Goal: Find specific page/section: Find specific page/section

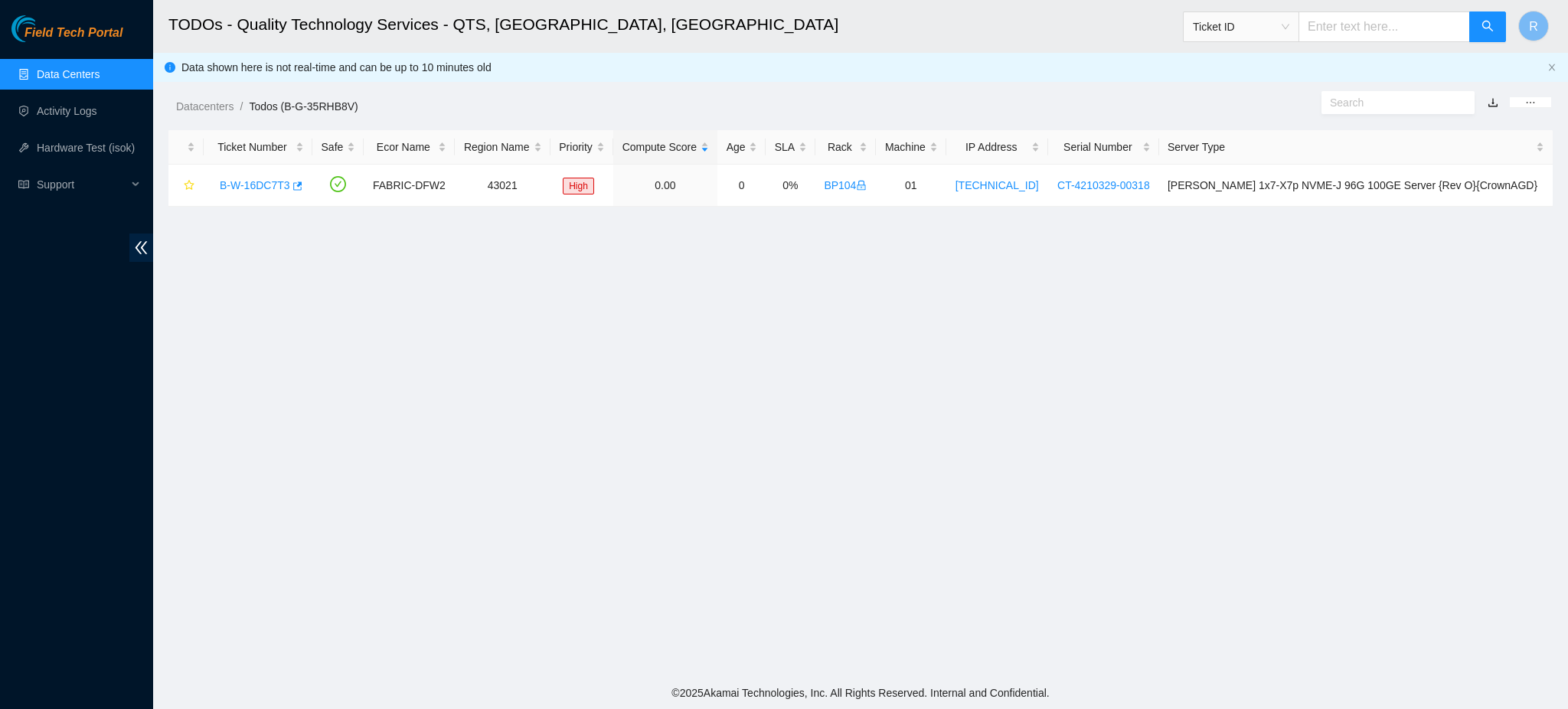
click at [87, 75] on link "Data Centers" at bounding box center [68, 74] width 63 height 12
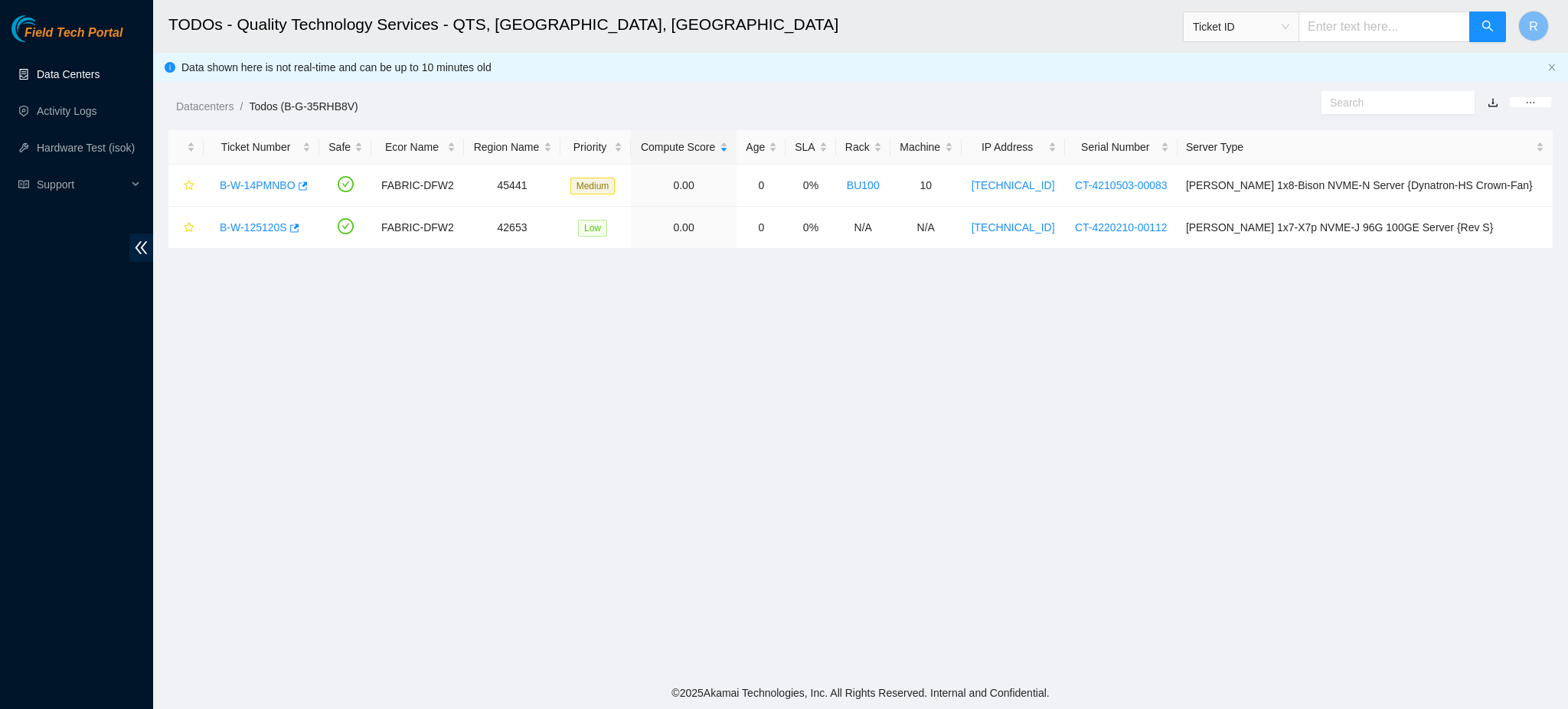
click at [66, 74] on link "Data Centers" at bounding box center [68, 74] width 63 height 12
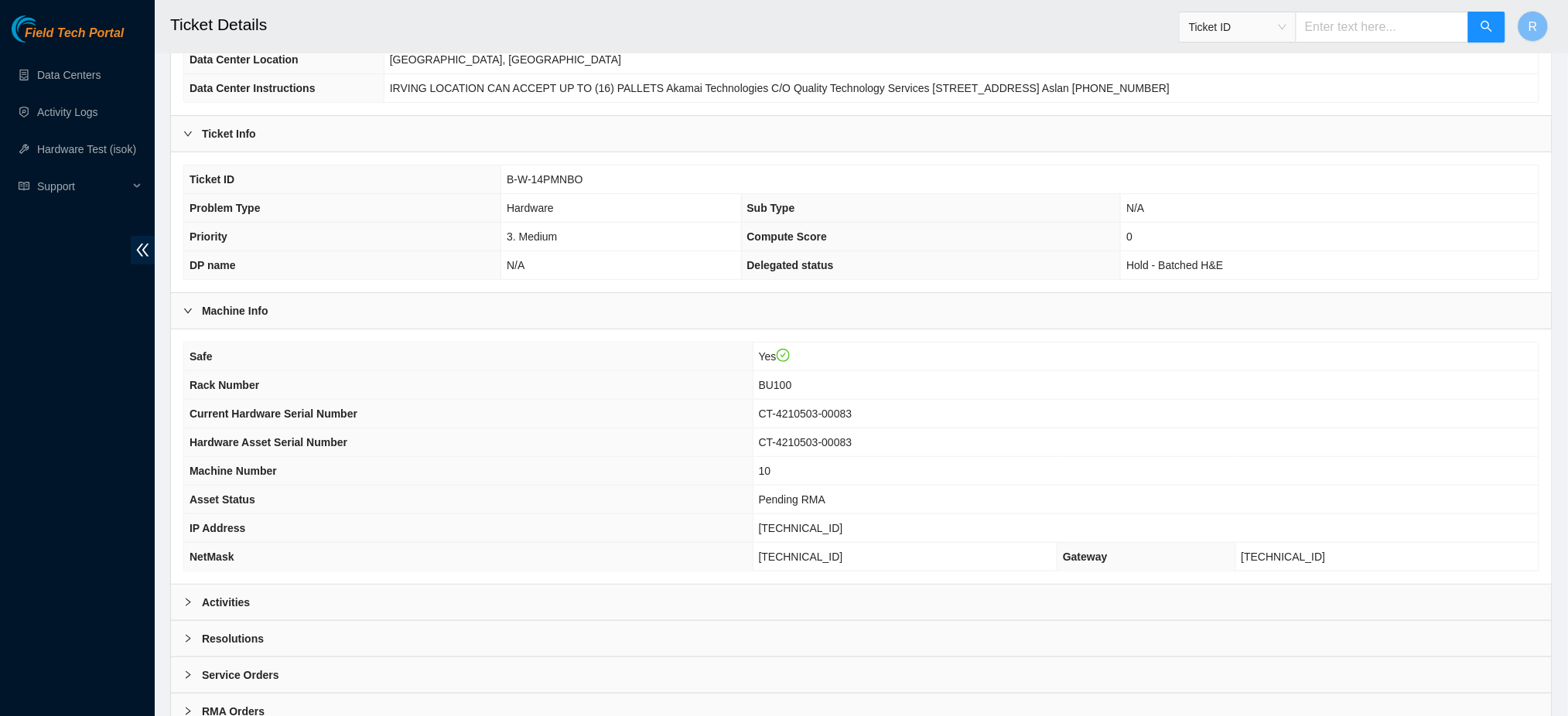
scroll to position [249, 0]
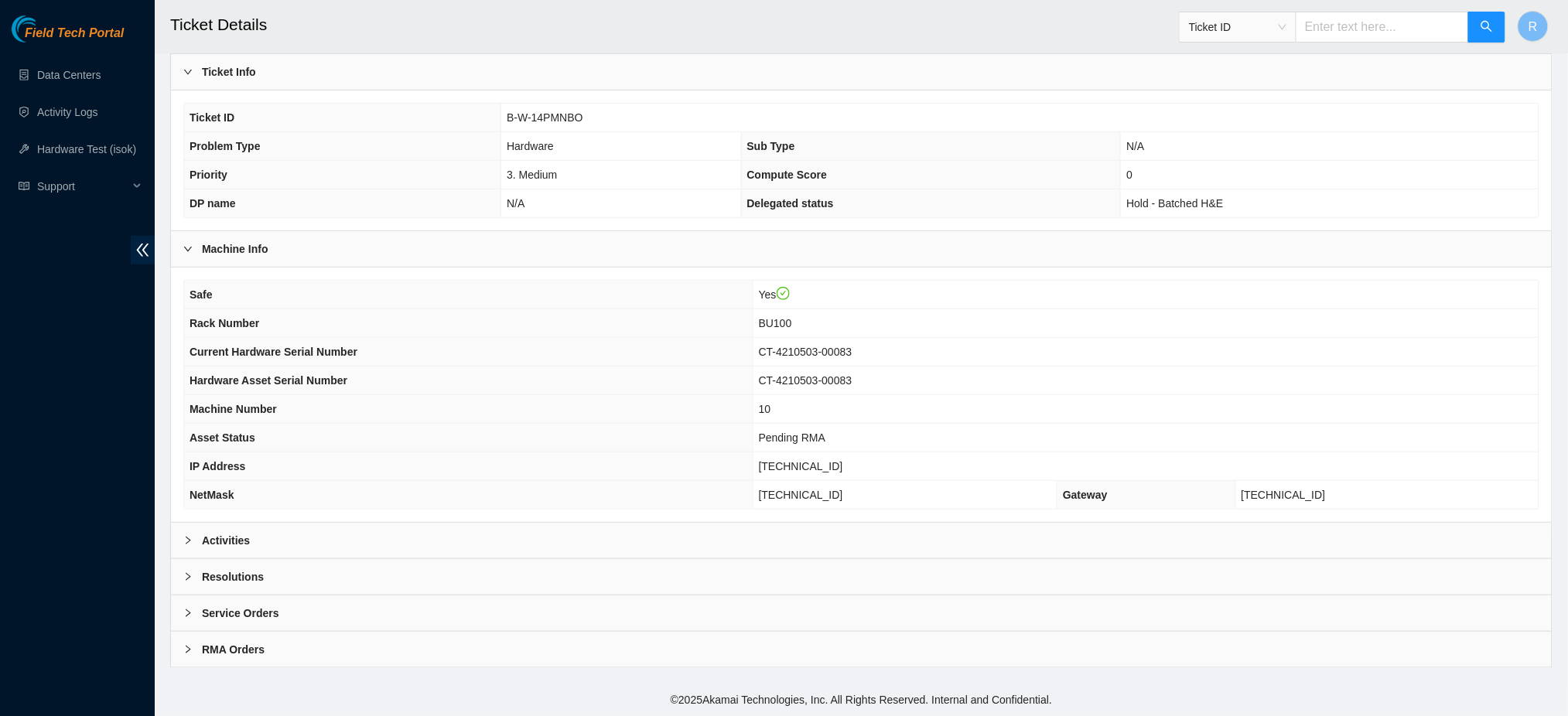
click at [345, 545] on div "Activities" at bounding box center [860, 540] width 1380 height 35
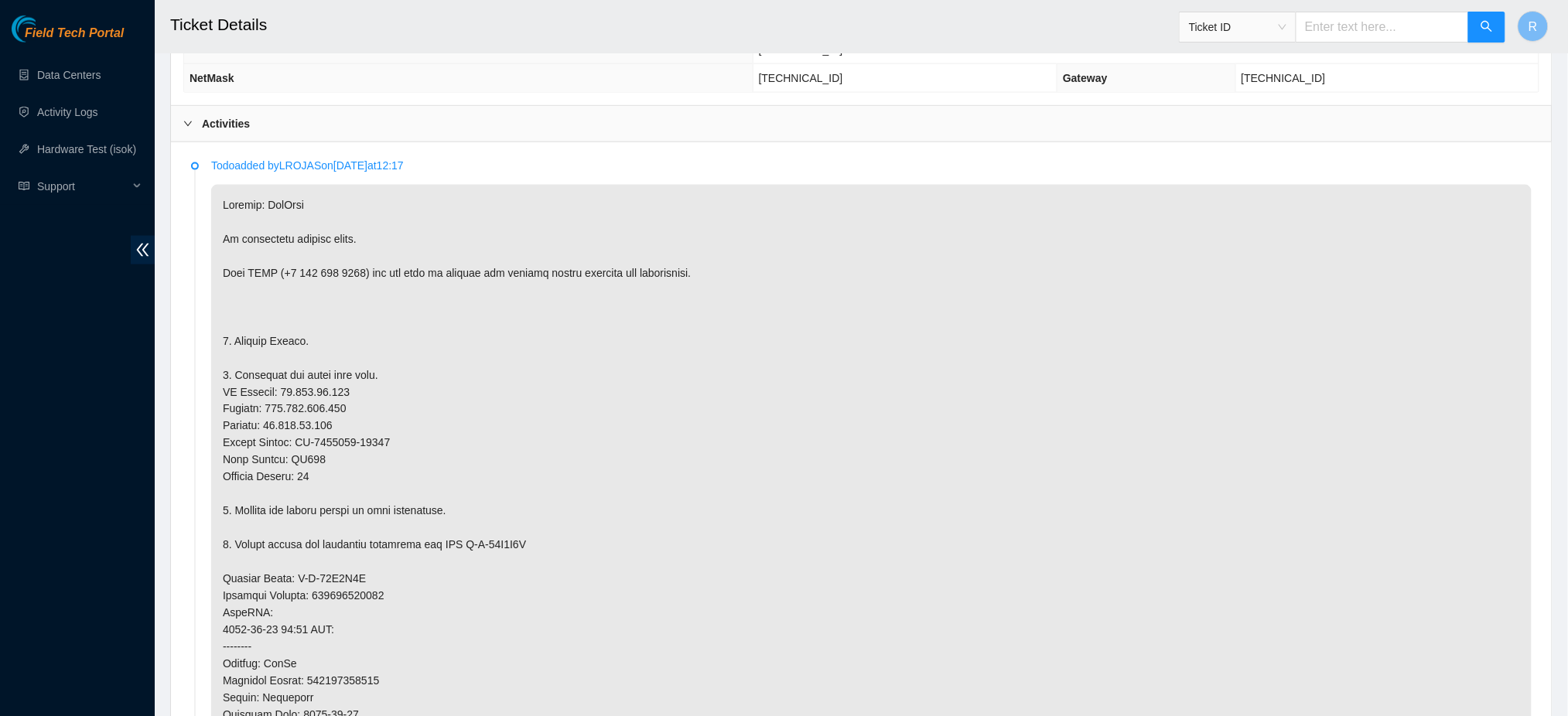
scroll to position [764, 0]
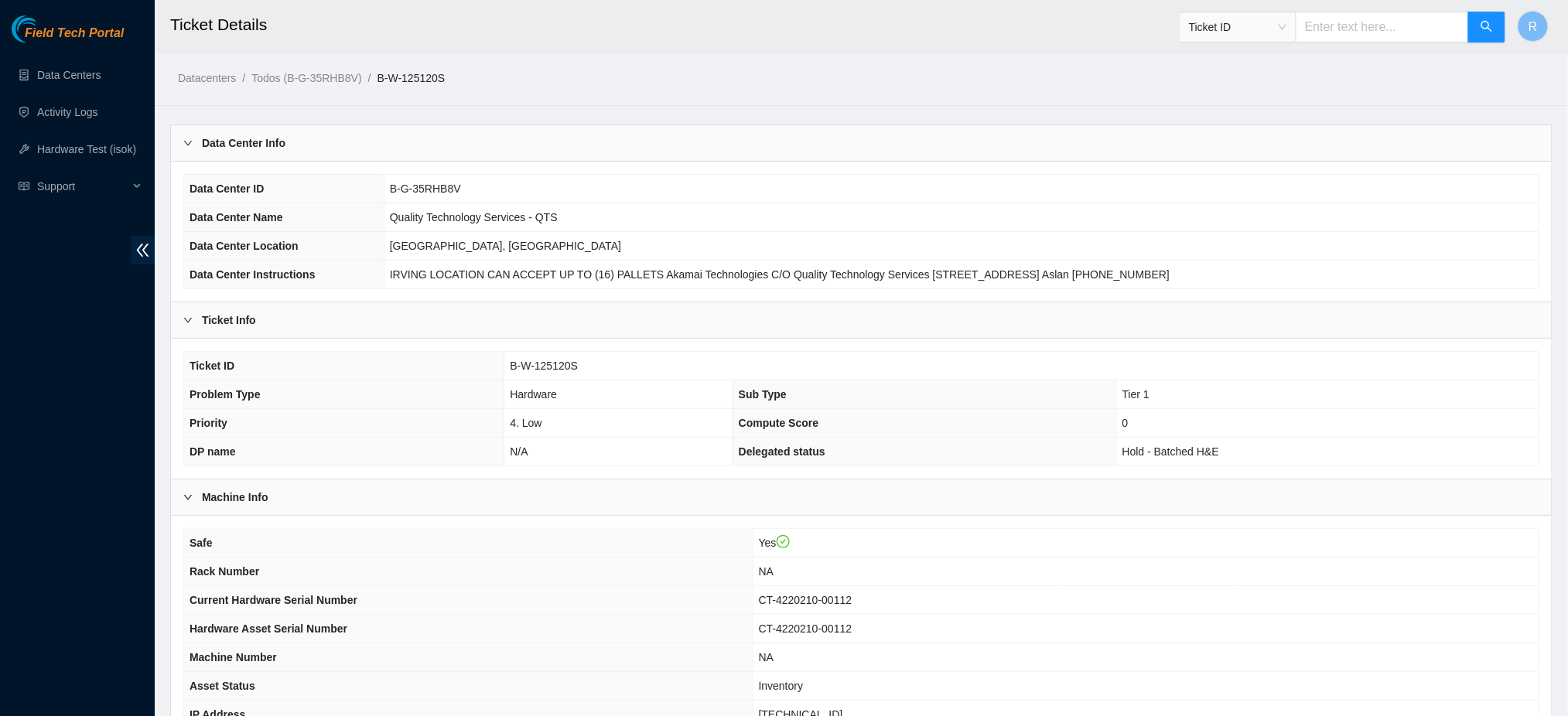
scroll to position [249, 0]
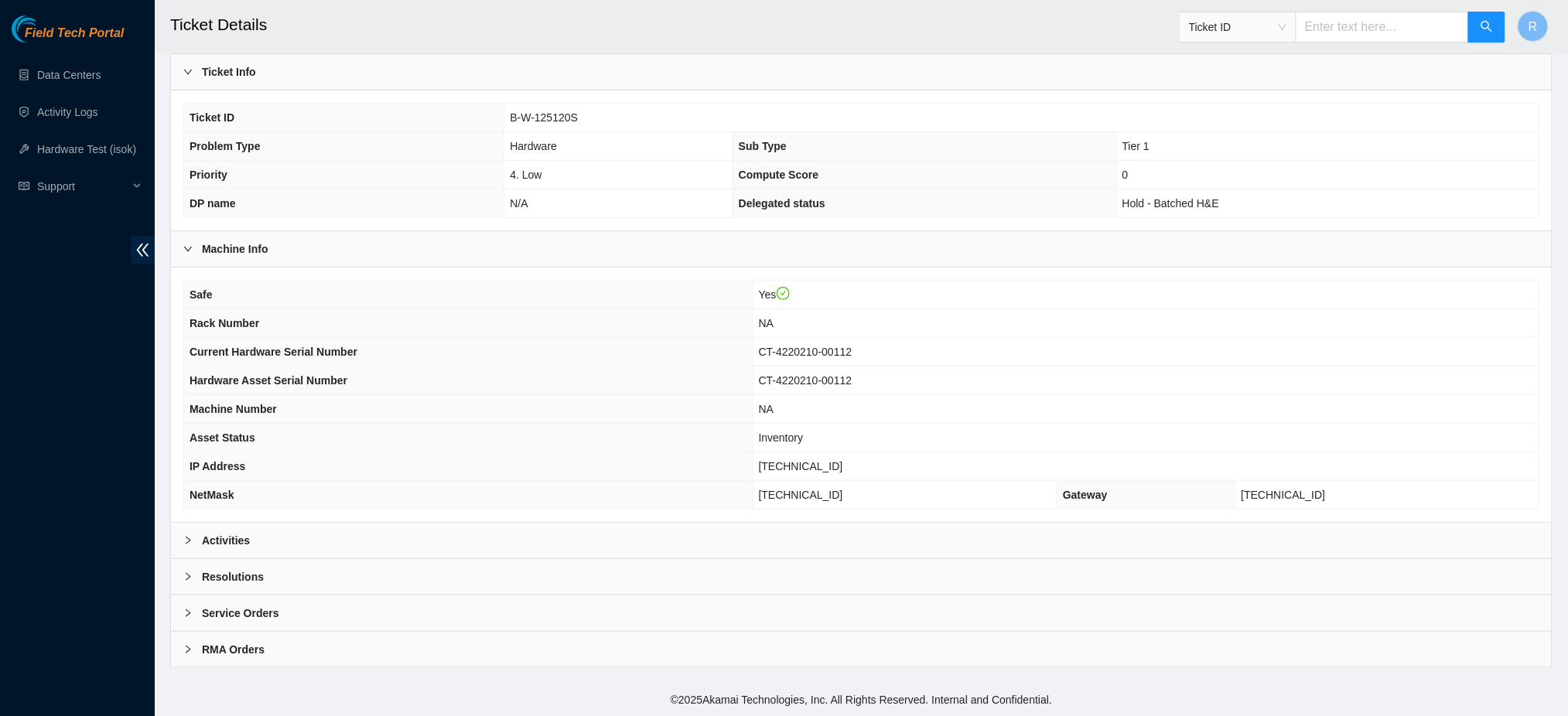
drag, startPoint x: 364, startPoint y: 538, endPoint x: 738, endPoint y: 452, distance: 383.8
click at [369, 536] on div "Activities" at bounding box center [860, 540] width 1380 height 35
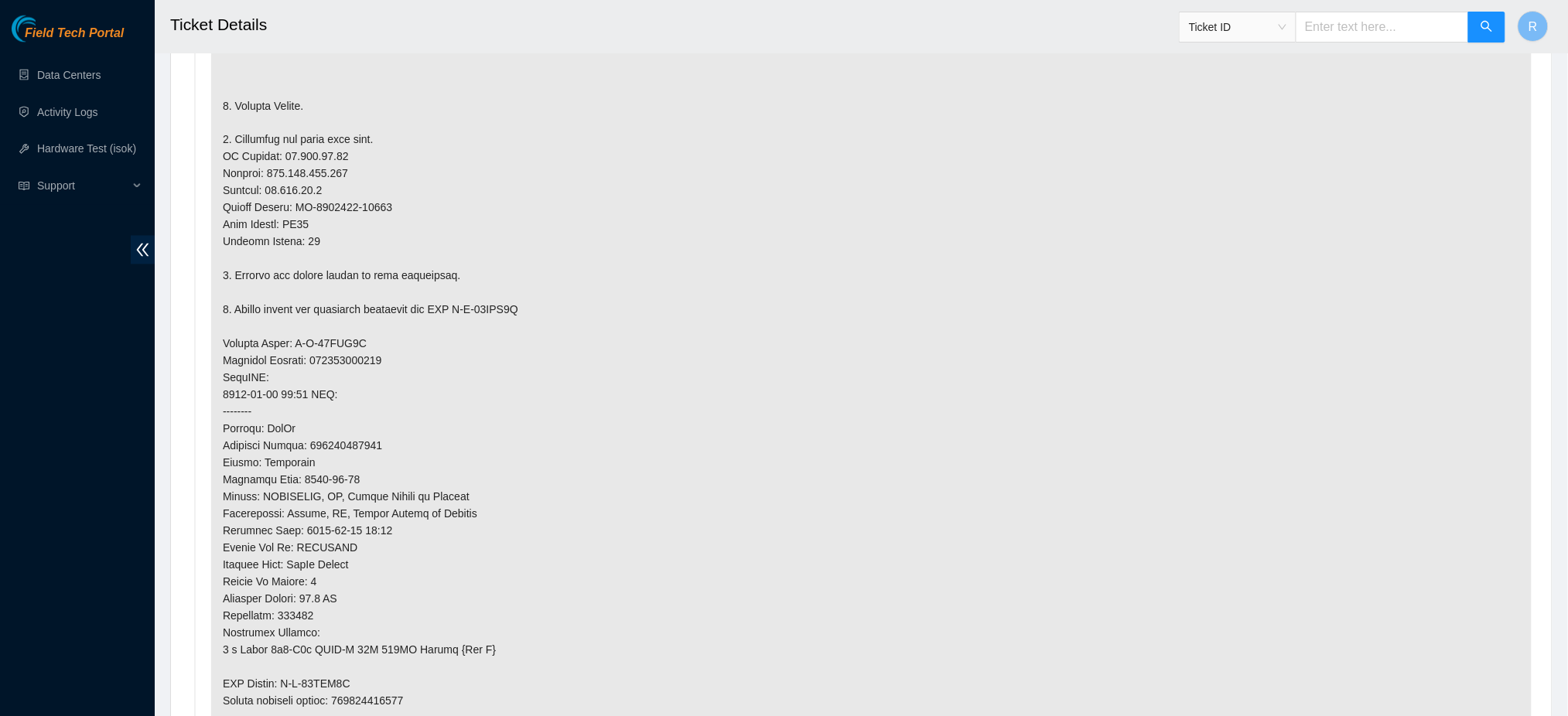
scroll to position [1073, 0]
